Goal: Task Accomplishment & Management: Use online tool/utility

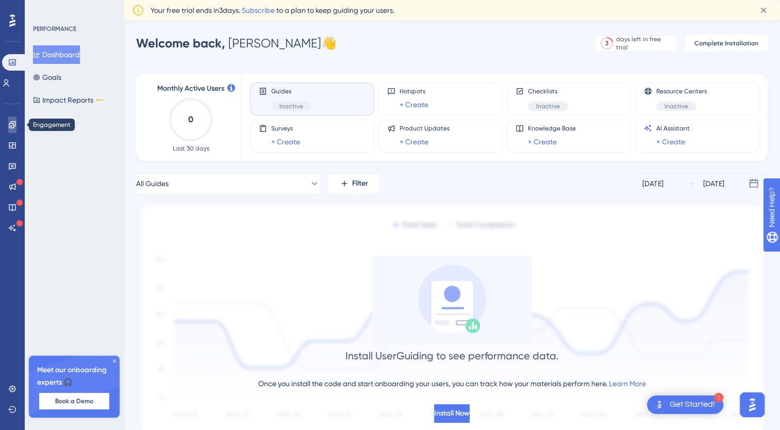
click at [10, 121] on icon at bounding box center [12, 125] width 8 height 8
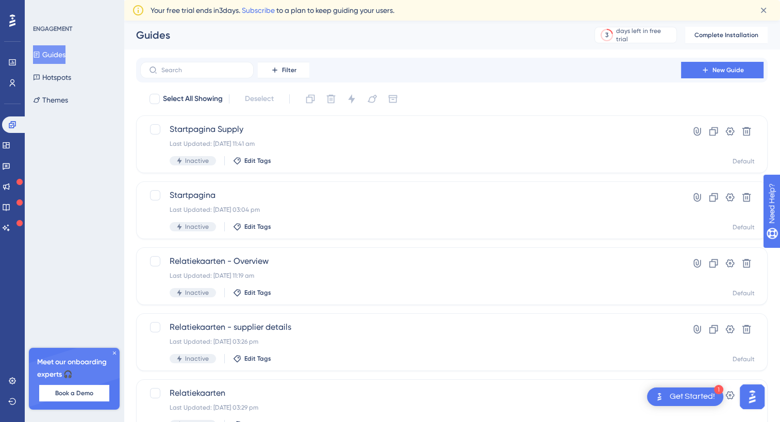
scroll to position [19, 0]
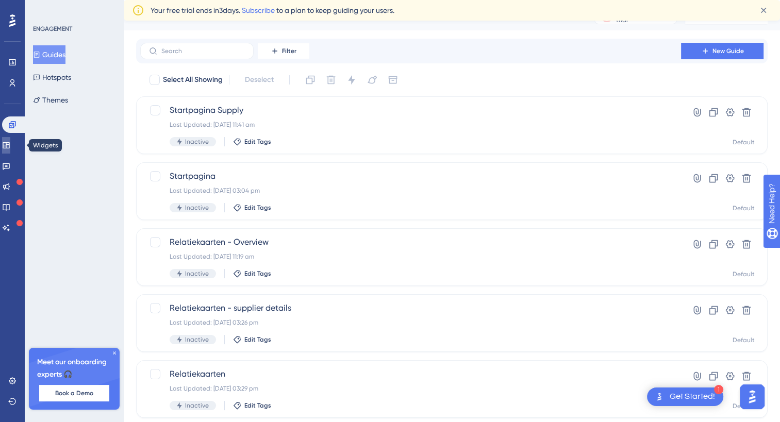
click at [10, 145] on icon at bounding box center [6, 145] width 8 height 8
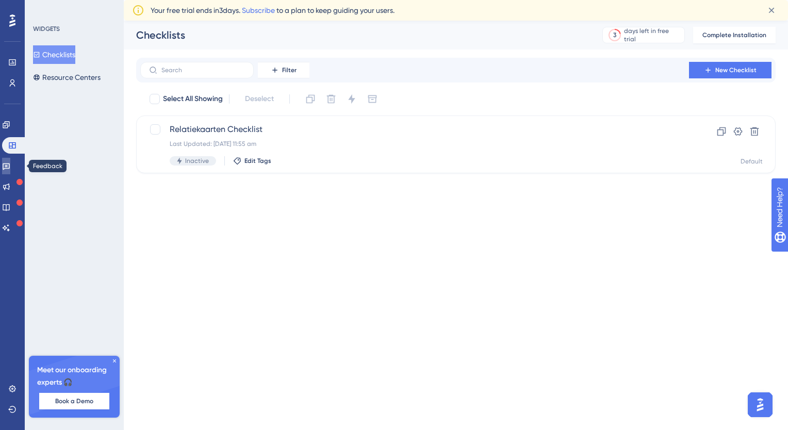
click at [10, 162] on link at bounding box center [6, 166] width 8 height 16
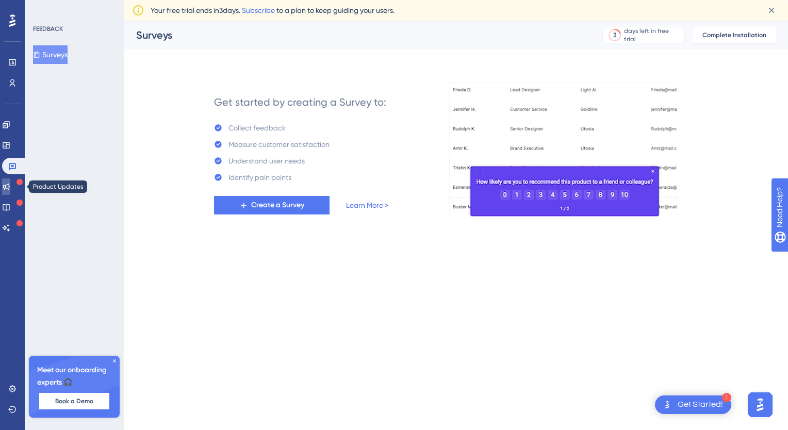
click at [10, 185] on icon at bounding box center [6, 186] width 7 height 7
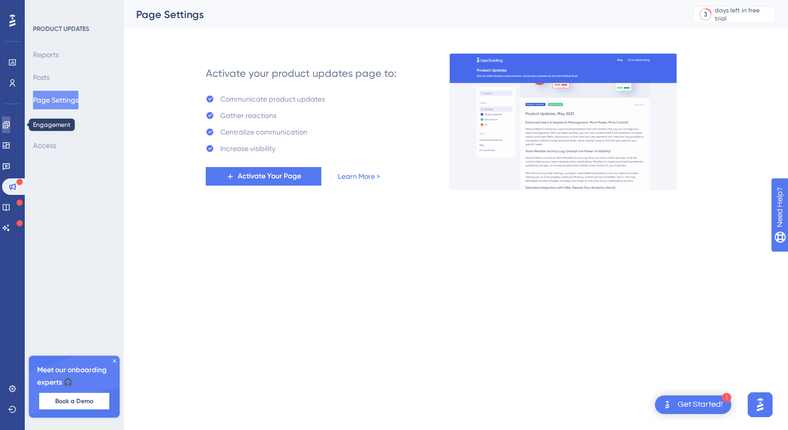
click at [10, 123] on link at bounding box center [6, 124] width 8 height 16
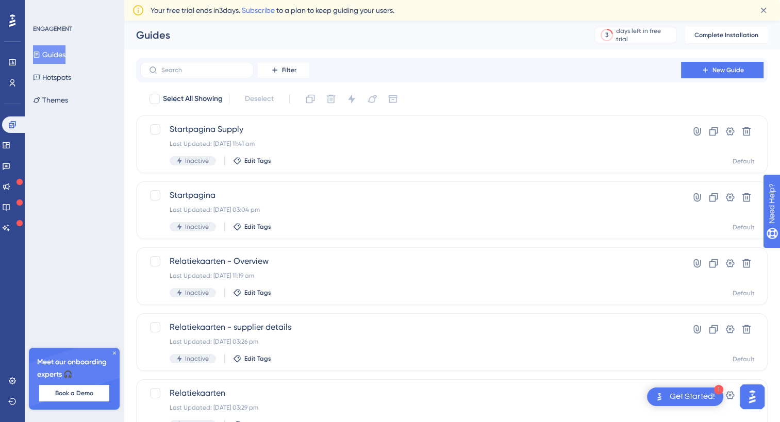
click at [112, 351] on icon at bounding box center [114, 353] width 6 height 6
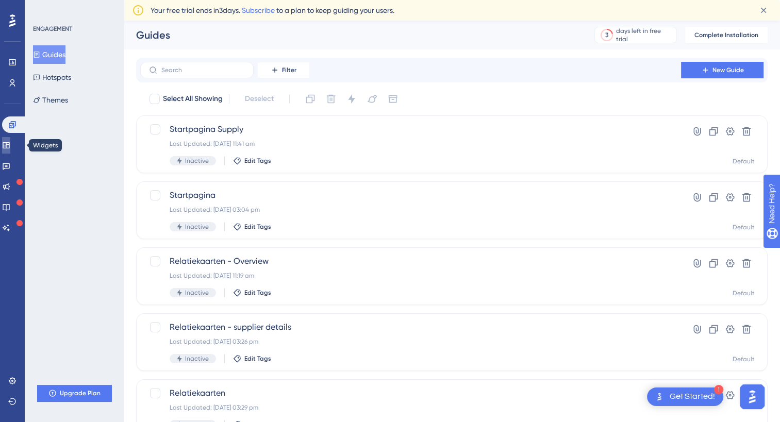
click at [10, 139] on link at bounding box center [6, 145] width 8 height 16
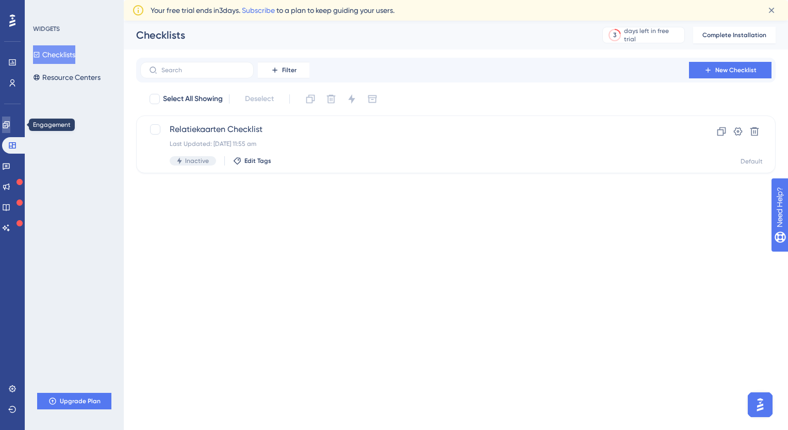
click at [10, 124] on icon at bounding box center [6, 125] width 8 height 8
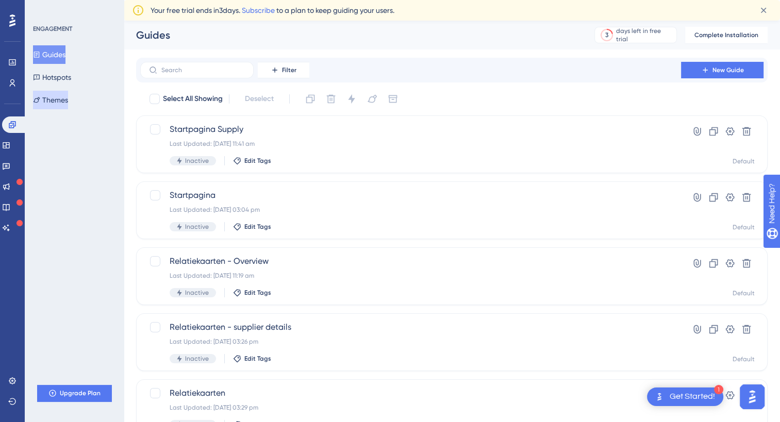
click at [62, 104] on button "Themes" at bounding box center [50, 100] width 35 height 19
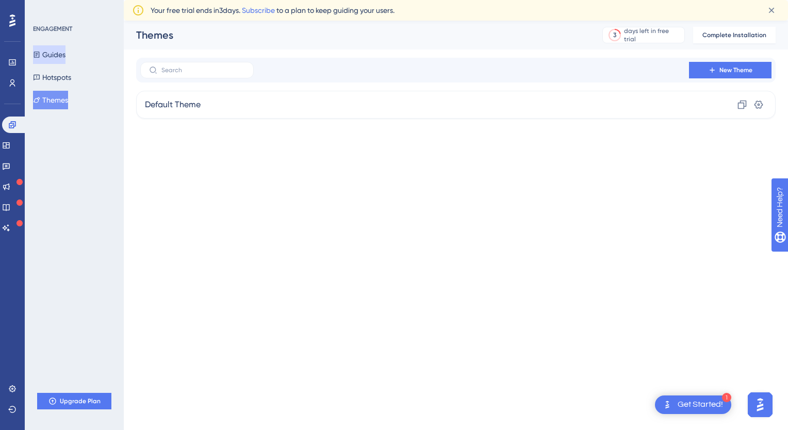
click at [65, 62] on button "Guides" at bounding box center [49, 54] width 32 height 19
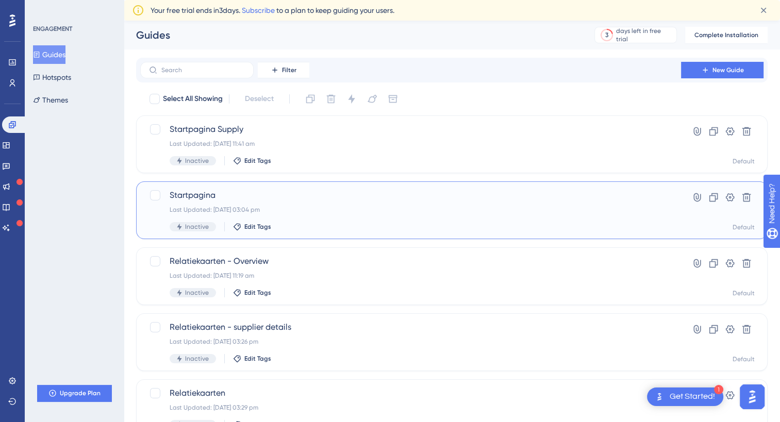
click at [346, 208] on div "Last Updated: 23 Sept 2025 03:04 pm" at bounding box center [411, 210] width 482 height 8
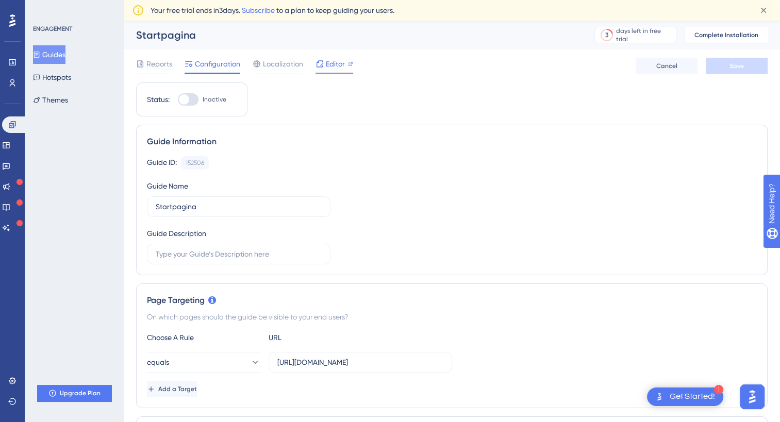
click at [338, 65] on span "Editor" at bounding box center [335, 64] width 19 height 12
click at [322, 67] on icon at bounding box center [319, 64] width 8 height 8
click at [64, 55] on button "Guides" at bounding box center [49, 54] width 32 height 19
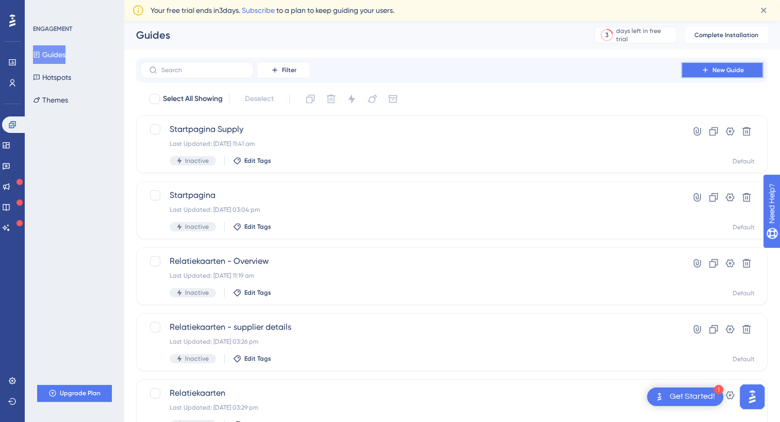
click at [726, 70] on span "New Guide" at bounding box center [727, 70] width 31 height 8
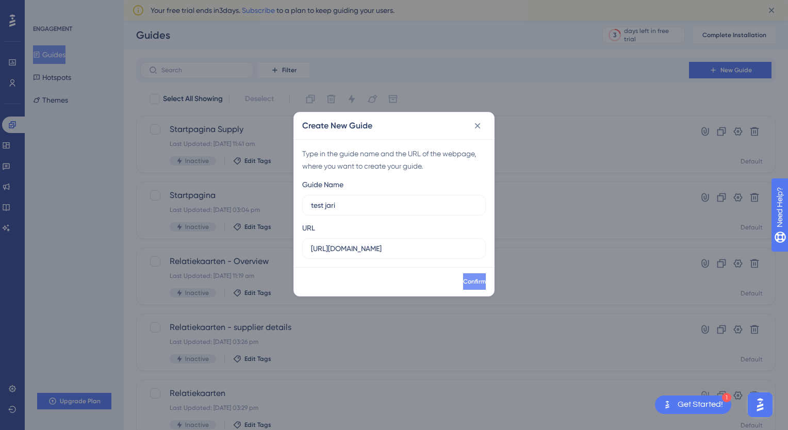
type input "test jari"
click at [461, 283] on button "Confirm" at bounding box center [473, 281] width 25 height 16
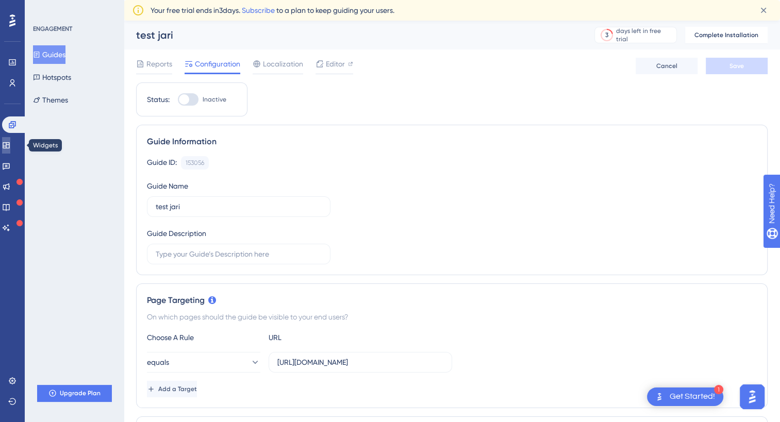
click at [9, 143] on icon at bounding box center [6, 145] width 7 height 6
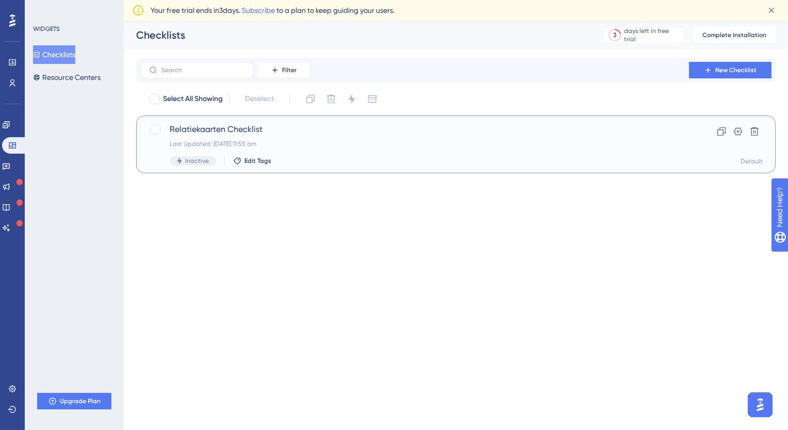
click at [330, 141] on div "Last Updated: 24 Sept 2025 11:55 am" at bounding box center [415, 144] width 490 height 8
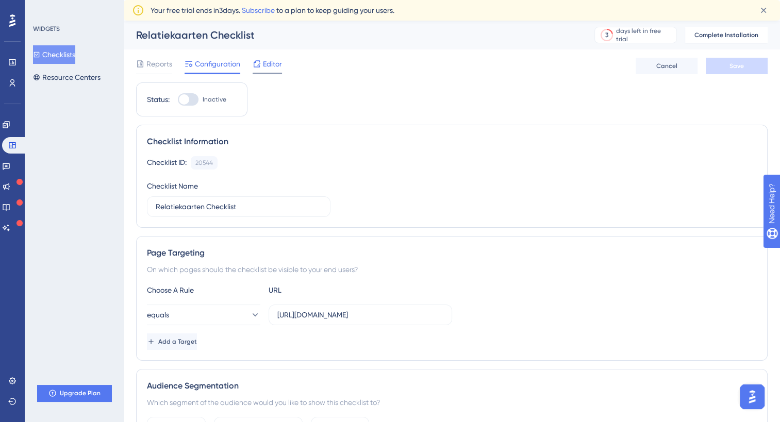
click at [269, 69] on span "Editor" at bounding box center [272, 64] width 19 height 12
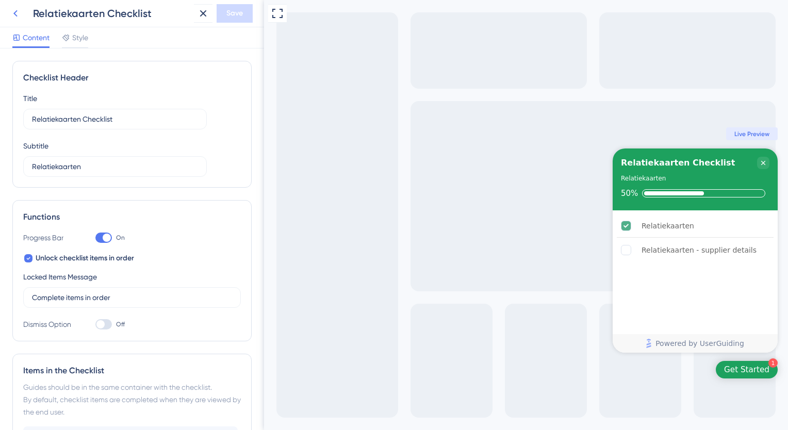
click at [13, 9] on icon at bounding box center [15, 13] width 12 height 12
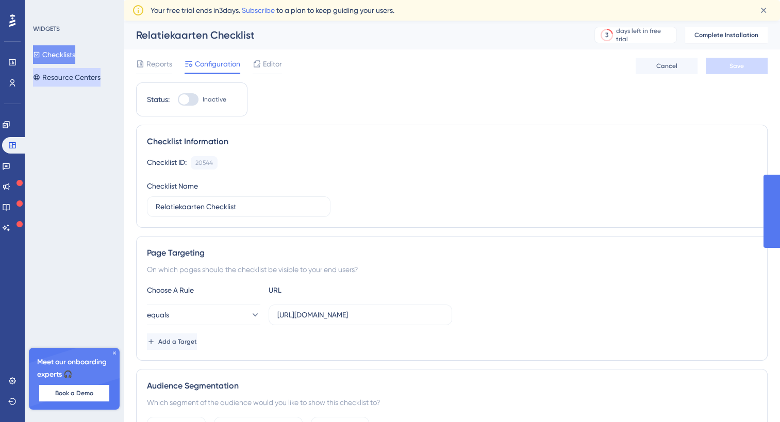
click at [70, 81] on button "Resource Centers" at bounding box center [67, 77] width 68 height 19
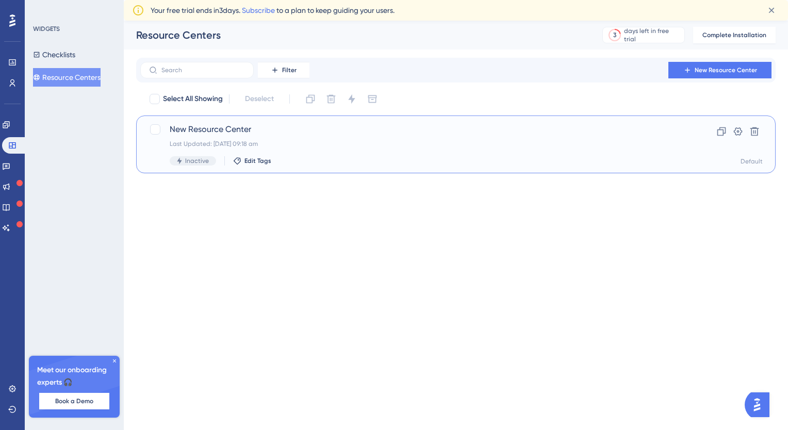
click at [588, 143] on div "Last Updated: 30 Sept 2025 09:18 am" at bounding box center [415, 144] width 490 height 8
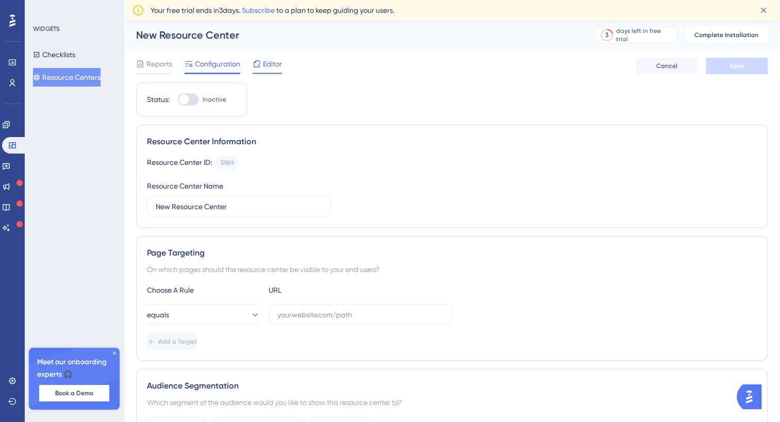
click at [276, 62] on span "Editor" at bounding box center [272, 64] width 19 height 12
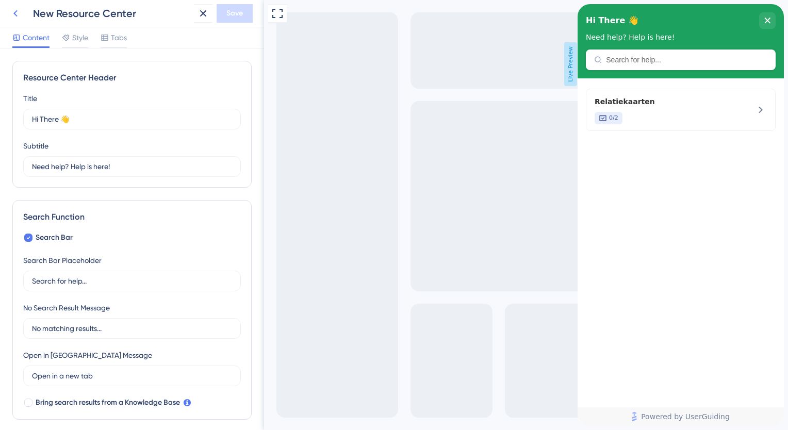
click at [16, 13] on icon at bounding box center [15, 13] width 12 height 12
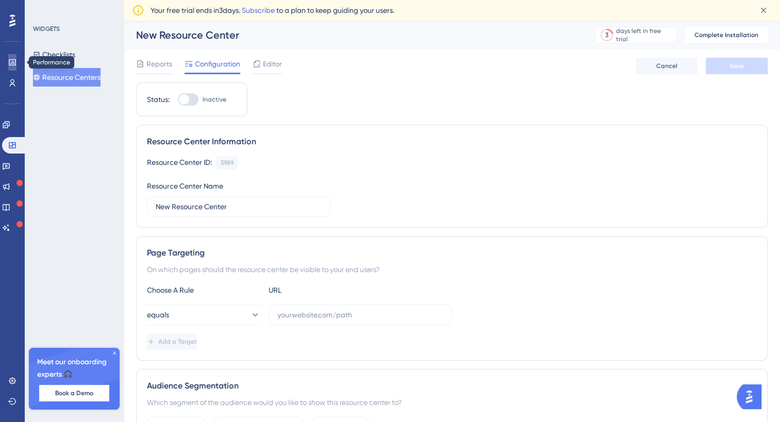
click at [16, 62] on icon at bounding box center [12, 62] width 8 height 8
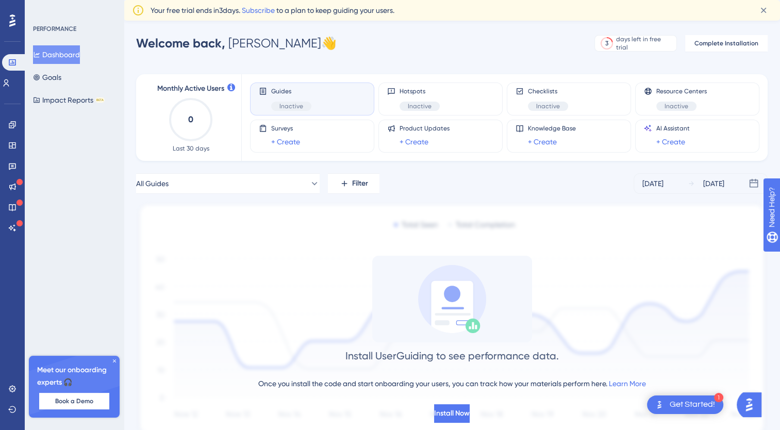
scroll to position [42, 0]
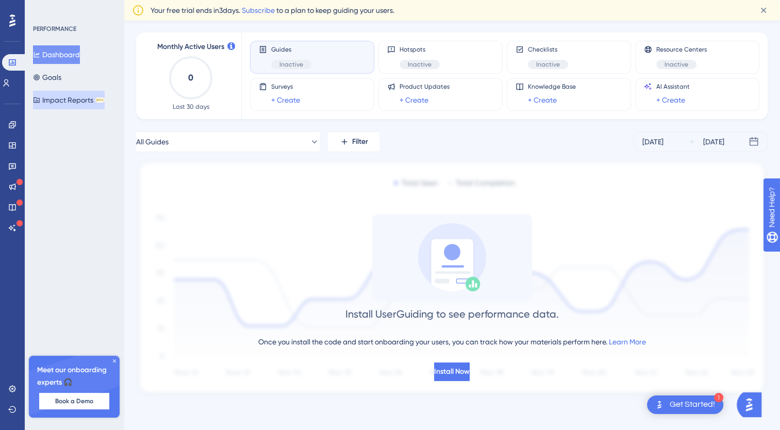
click at [97, 99] on button "Impact Reports BETA" at bounding box center [69, 100] width 72 height 19
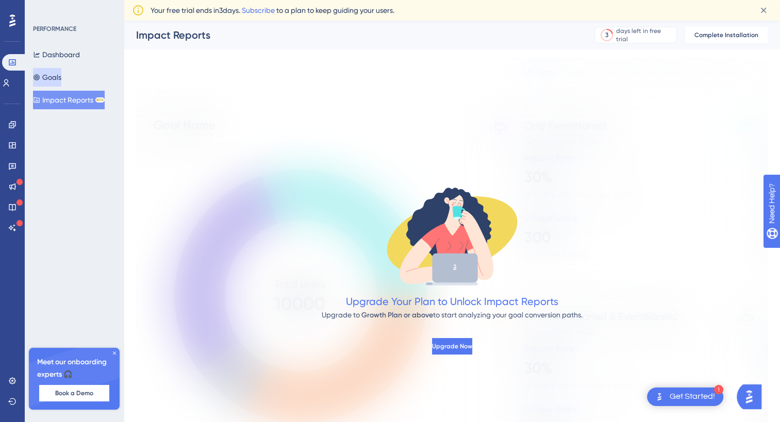
click at [61, 72] on button "Goals" at bounding box center [47, 77] width 28 height 19
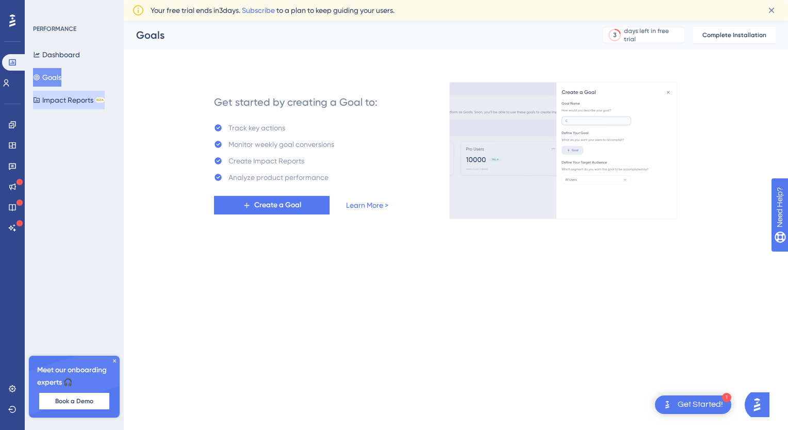
click at [65, 93] on button "Impact Reports BETA" at bounding box center [69, 100] width 72 height 19
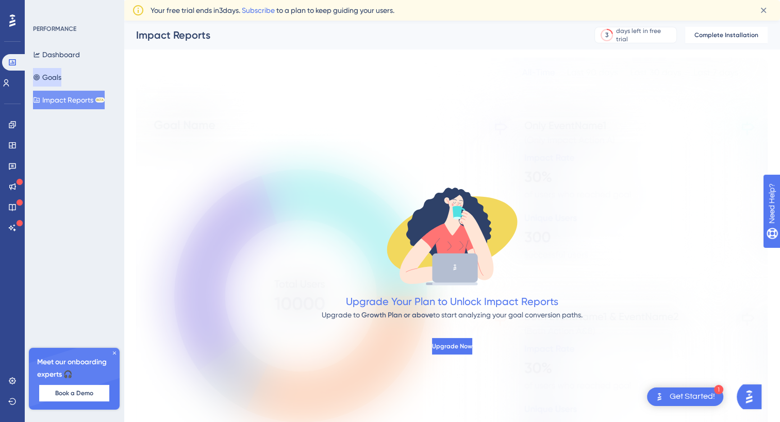
click at [61, 79] on button "Goals" at bounding box center [47, 77] width 28 height 19
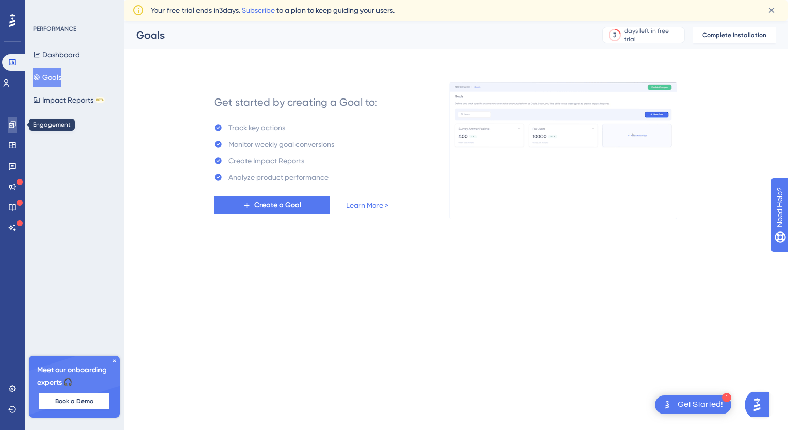
click at [11, 127] on icon at bounding box center [12, 124] width 7 height 7
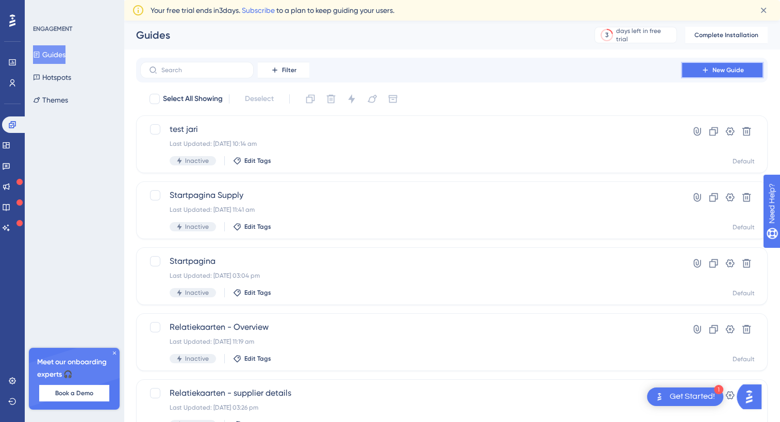
click at [703, 71] on icon at bounding box center [705, 70] width 8 height 8
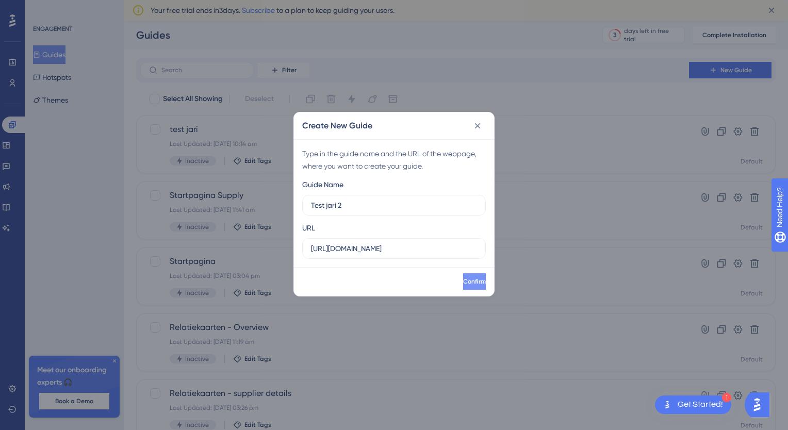
type input "Test jari 2"
click at [467, 284] on span "Confirm" at bounding box center [473, 281] width 23 height 8
